Goal: Navigation & Orientation: Find specific page/section

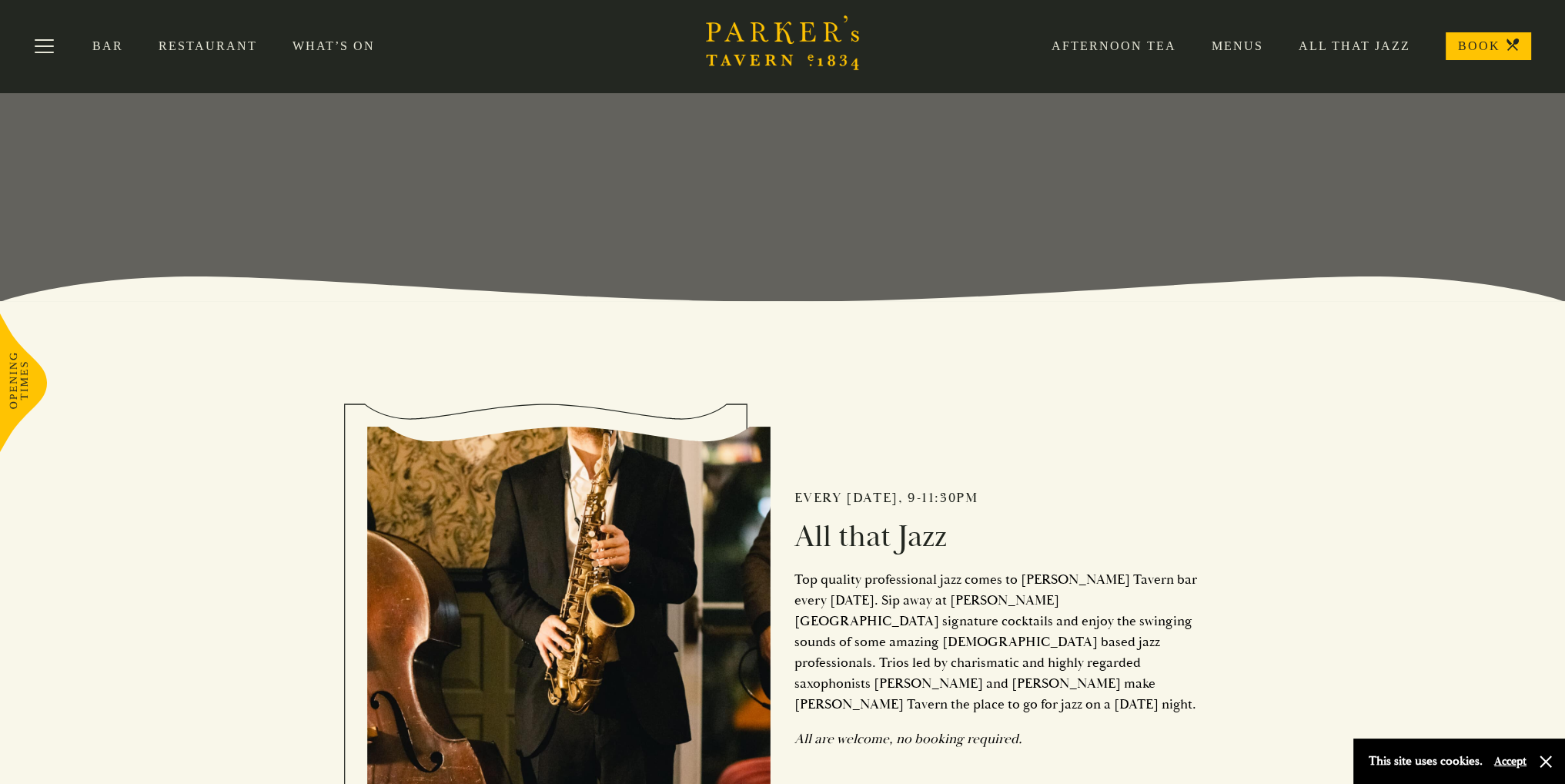
scroll to position [154, 0]
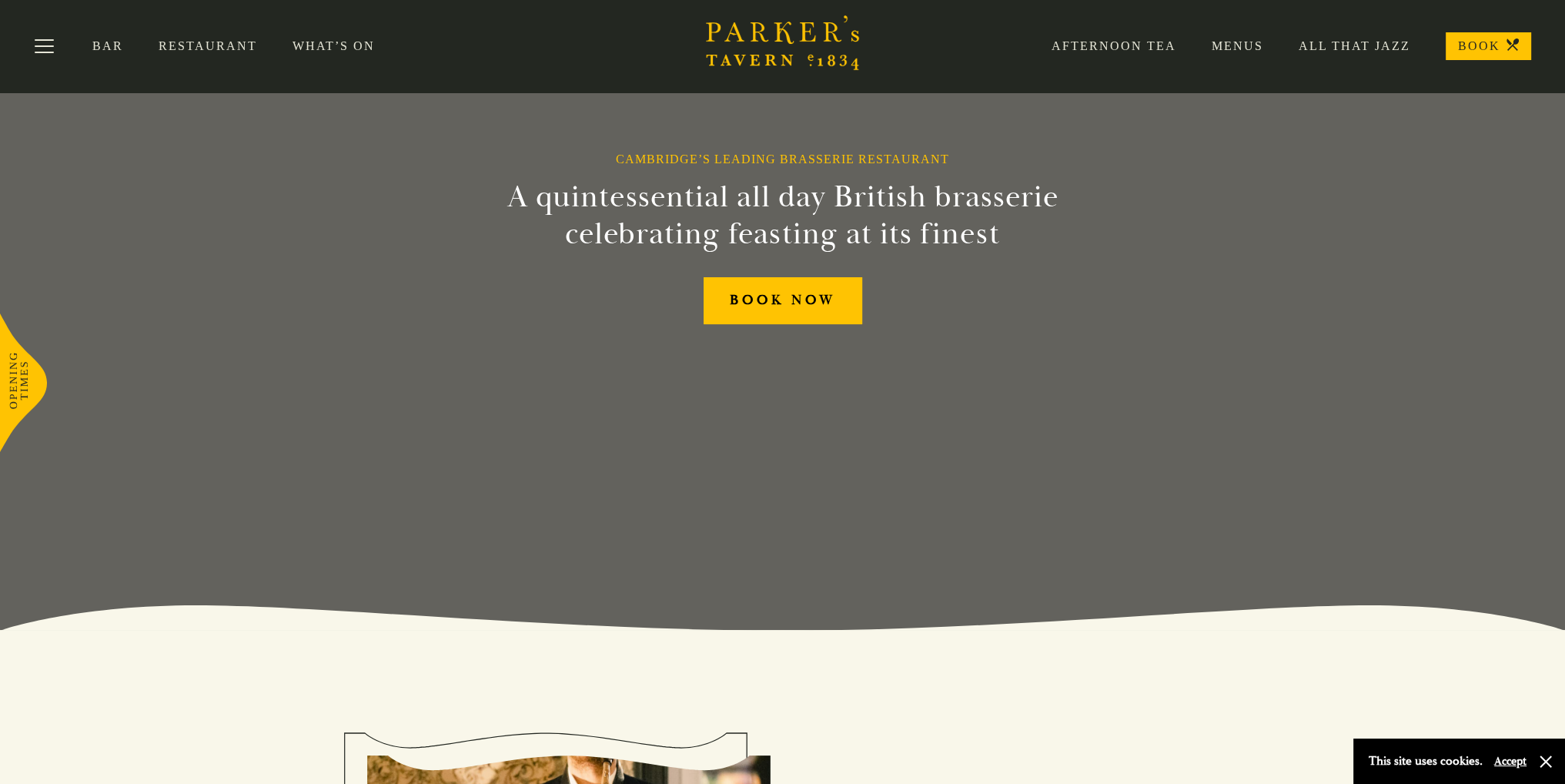
click at [204, 49] on link "Restaurant" at bounding box center [225, 46] width 134 height 15
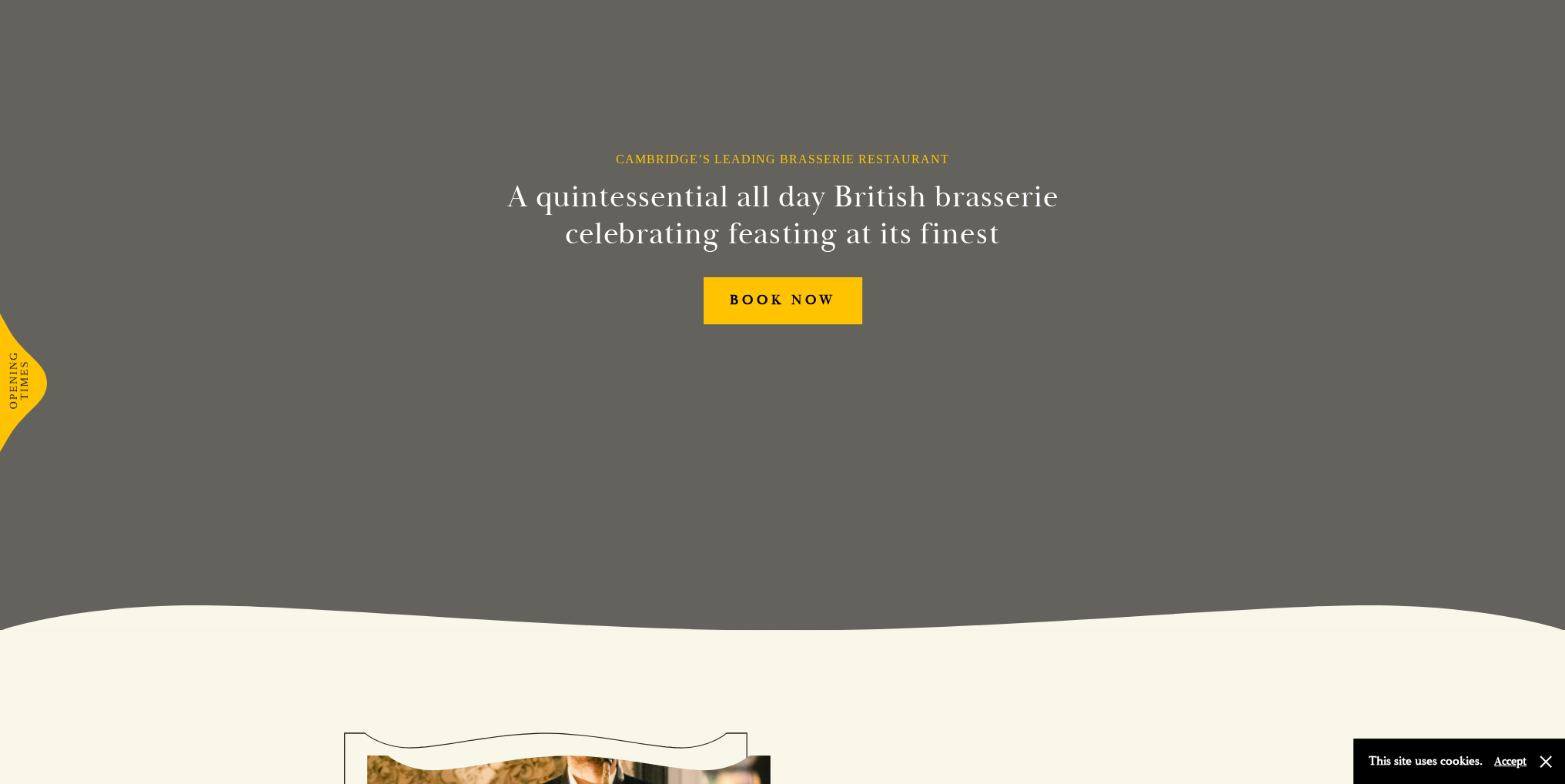
scroll to position [157, 0]
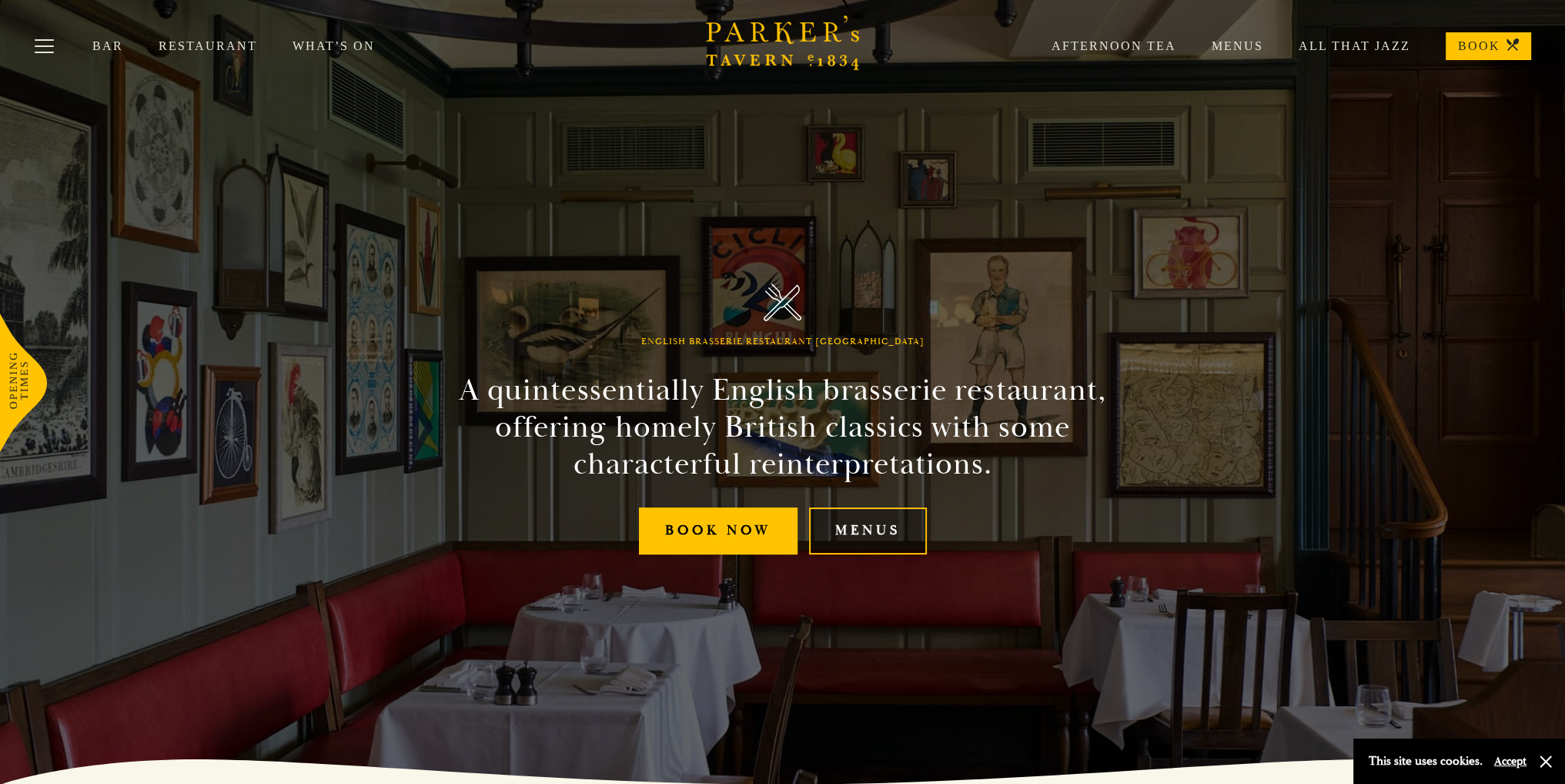
click at [865, 540] on link "Menus" at bounding box center [868, 530] width 118 height 47
